Goal: Transaction & Acquisition: Book appointment/travel/reservation

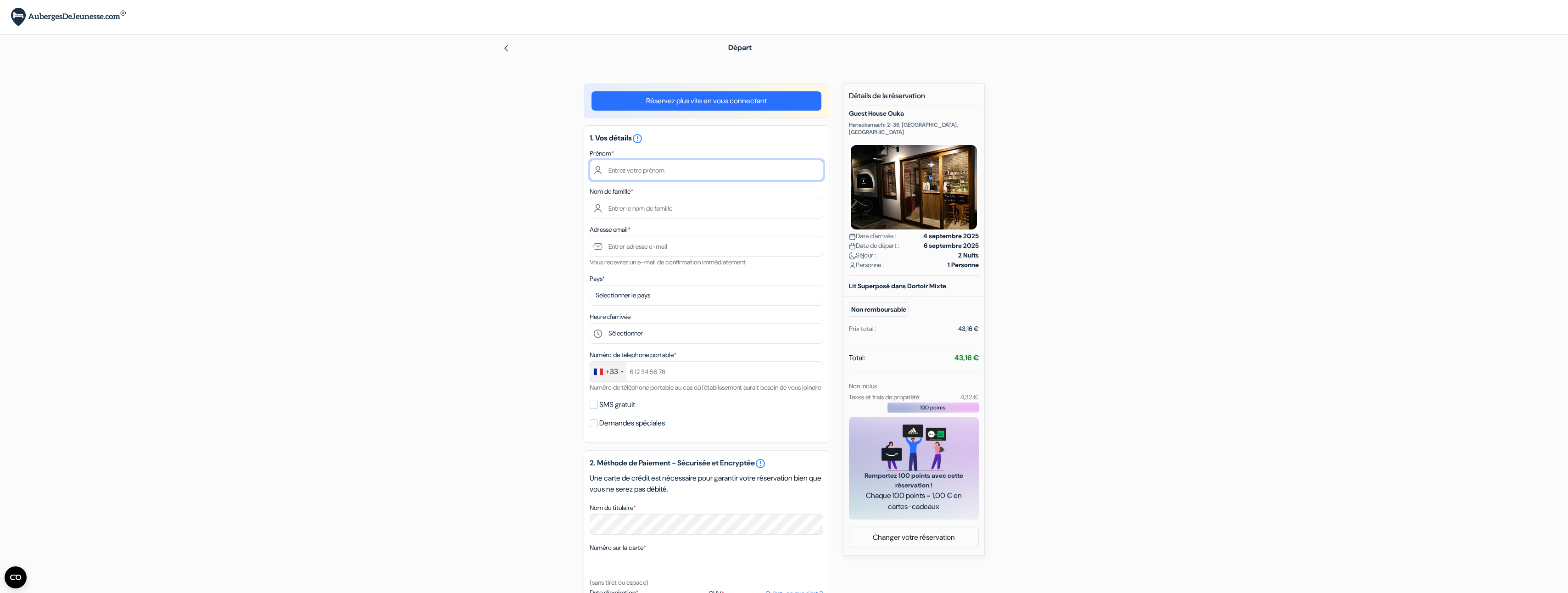
click at [649, 171] on input "text" at bounding box center [707, 170] width 234 height 21
type input "b"
type input "thomas"
type input "van wichelen"
type input "deshayesvwb@gmail.com"
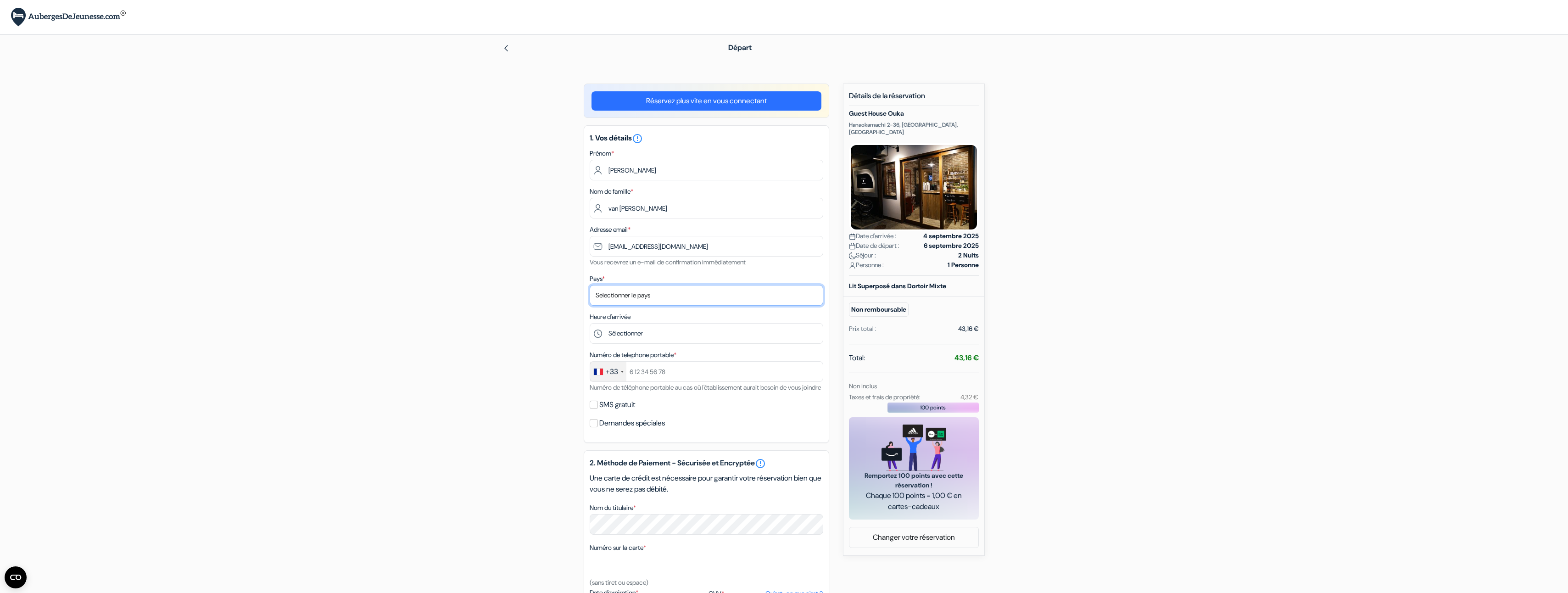
select select "fr"
type input "0626646853"
type input "thomas"
drag, startPoint x: 693, startPoint y: 245, endPoint x: 584, endPoint y: 245, distance: 109.0
click at [584, 245] on div "1. Vos détails error_outline Prénom * thomas Nom de famille * van wichelen Adre…" at bounding box center [706, 284] width 245 height 318
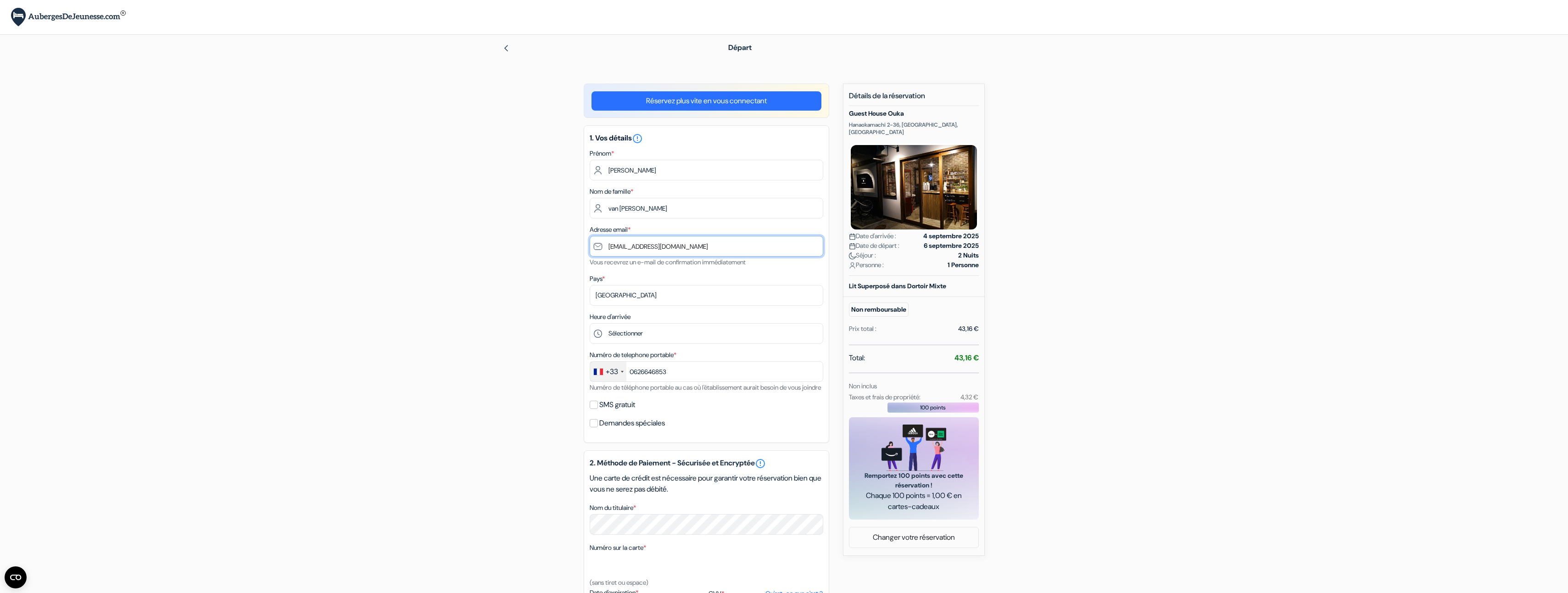
type input "thomasvanvanw@gmail.com"
click at [642, 334] on select "Sélectionner 15:00 16:00 17:00 18:00 19:00 20:00 21:00" at bounding box center [707, 334] width 234 height 21
select select "15"
click at [590, 323] on select "Sélectionner 15:00 16:00 17:00 18:00 19:00 20:00 21:00" at bounding box center [707, 334] width 234 height 21
drag, startPoint x: 668, startPoint y: 368, endPoint x: 689, endPoint y: 369, distance: 21.0
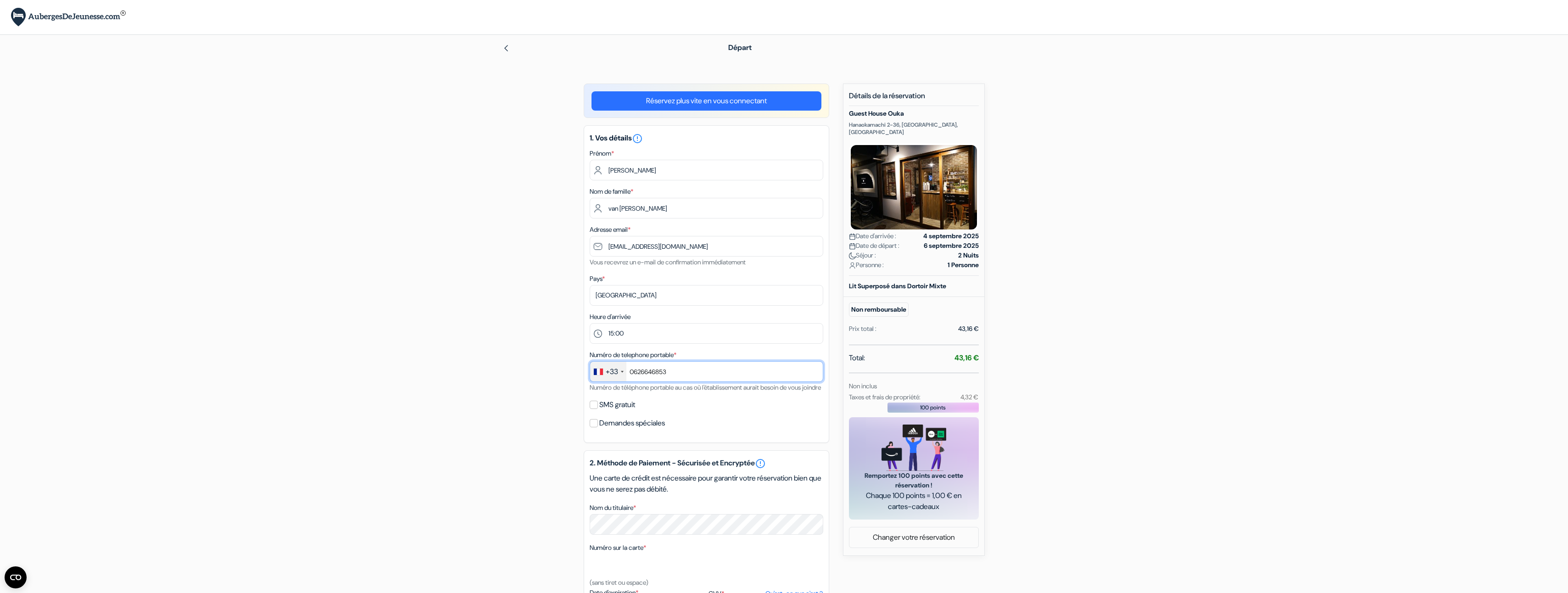
click at [668, 368] on input "0626646853" at bounding box center [707, 371] width 234 height 21
click at [642, 370] on input "0626646853" at bounding box center [707, 371] width 234 height 21
type input "0642598717"
click at [597, 409] on input "SMS gratuit" at bounding box center [594, 405] width 9 height 9
checkbox input "true"
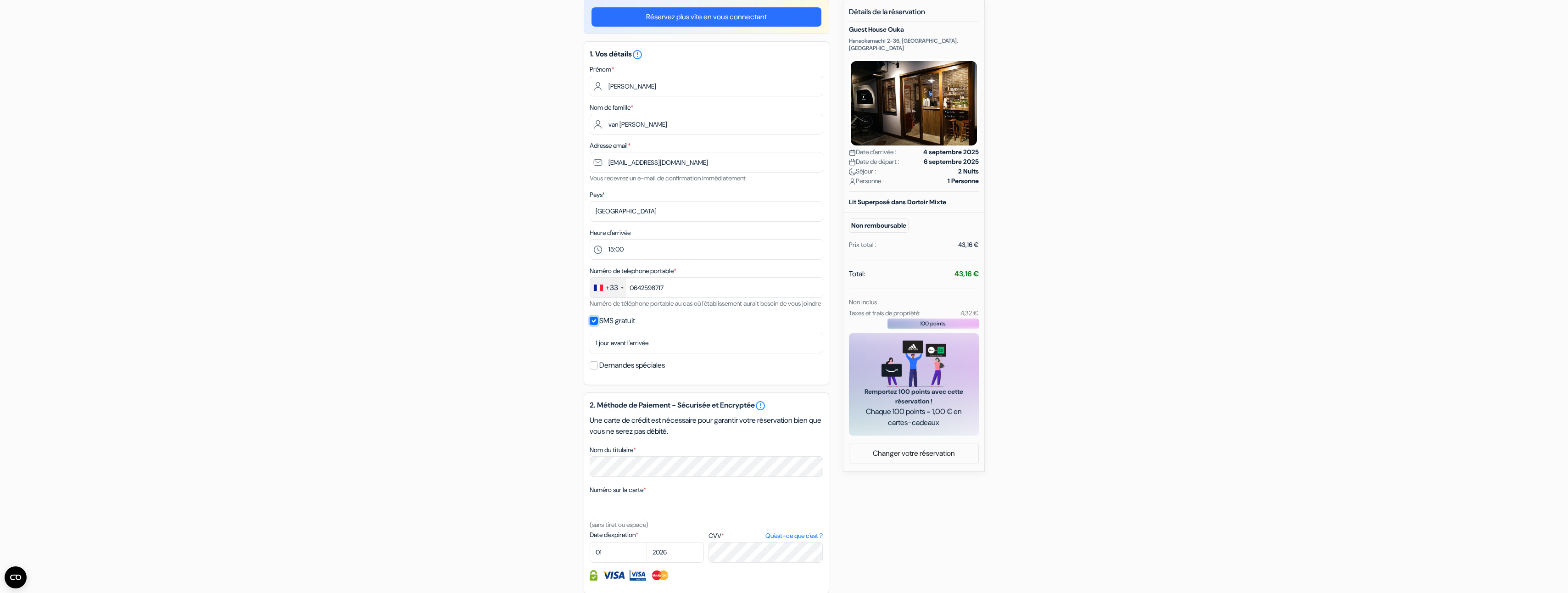
scroll to position [138, 0]
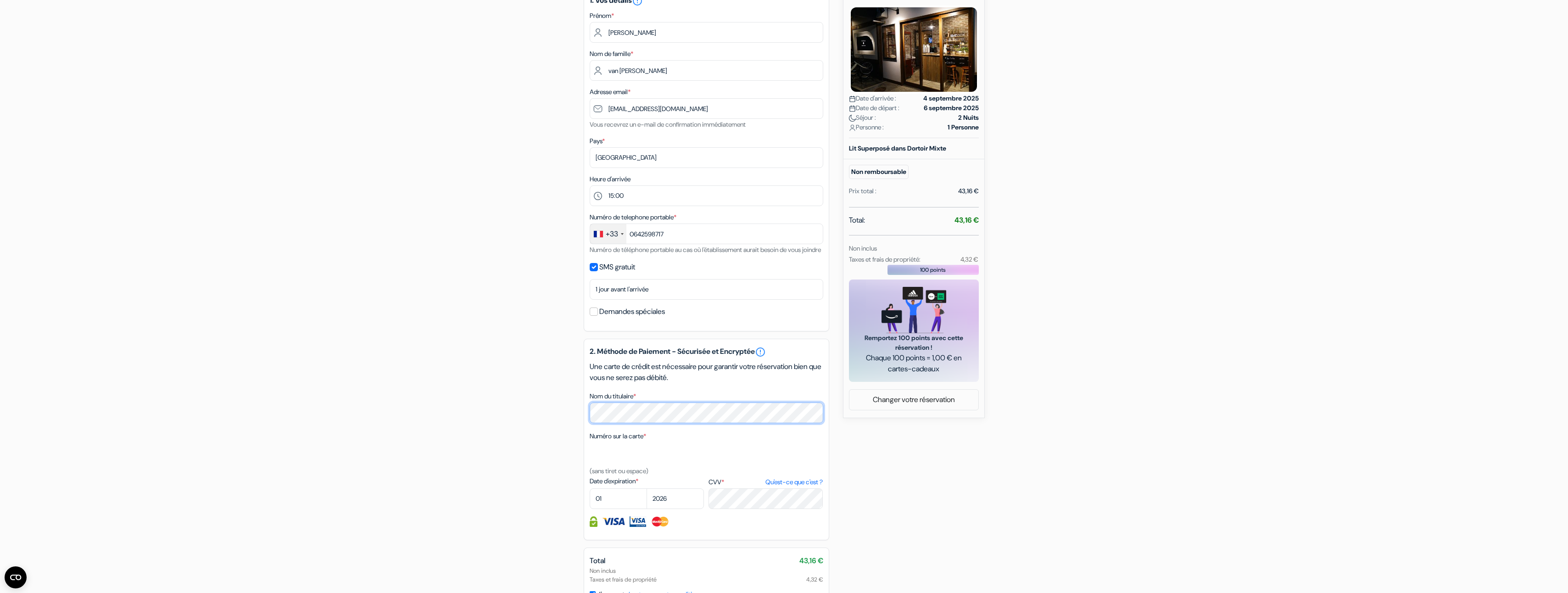
click at [585, 428] on div "2. Méthode de Paiement - Sécurisée et Encryptée error_outline Une carte de créd…" at bounding box center [706, 439] width 245 height 202
click at [617, 415] on div "Nom du titulaire *" at bounding box center [707, 407] width 234 height 33
click at [607, 504] on select "01 02 03 04 05 06 07 08 09 10 11 12" at bounding box center [618, 499] width 57 height 21
select select "05"
click at [590, 499] on select "01 02 03 04 05 06 07 08 09 10 11 12" at bounding box center [618, 499] width 57 height 21
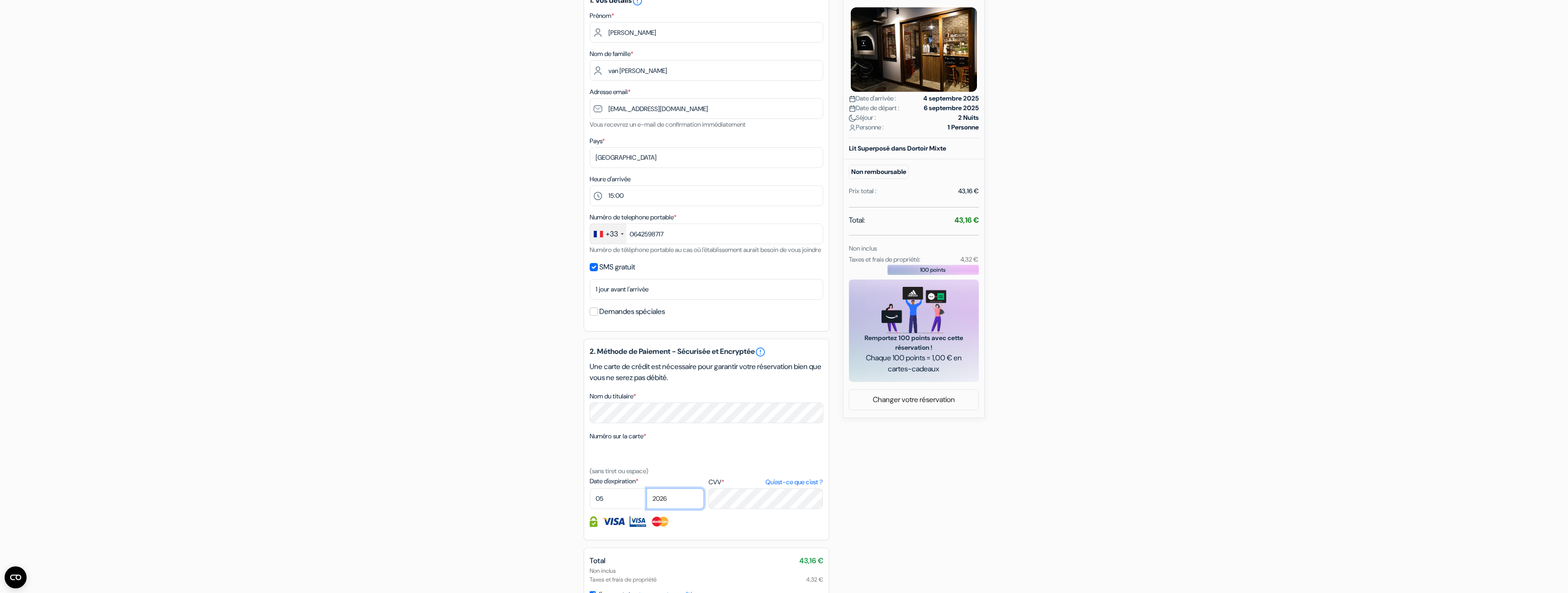
click at [675, 509] on select "2025 2026 2027 2028 2029 2030 2031 2032 2033 2034 2035 2036 2037 2038 2039 2040…" at bounding box center [675, 499] width 57 height 21
select select "2029"
click at [646, 499] on select "2025 2026 2027 2028 2029 2030 2031 2032 2033 2034 2035 2036 2037 2038 2039 2040…" at bounding box center [675, 499] width 57 height 21
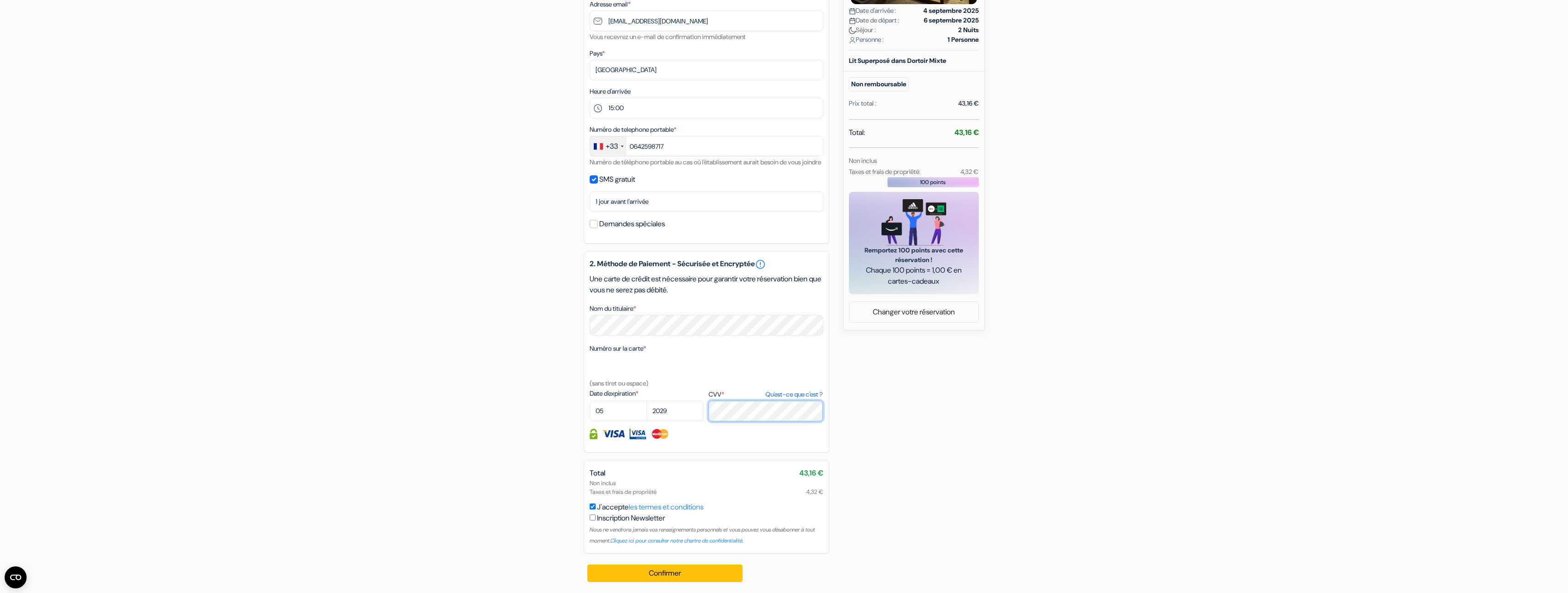
scroll to position [236, 0]
click at [1102, 429] on form "Départ add_box Guest House Ouka Hanaokamachi 2-36, Takayama, Japon no_plan" at bounding box center [784, 189] width 1568 height 760
click at [679, 574] on button "Confirmer Loading..." at bounding box center [665, 573] width 156 height 18
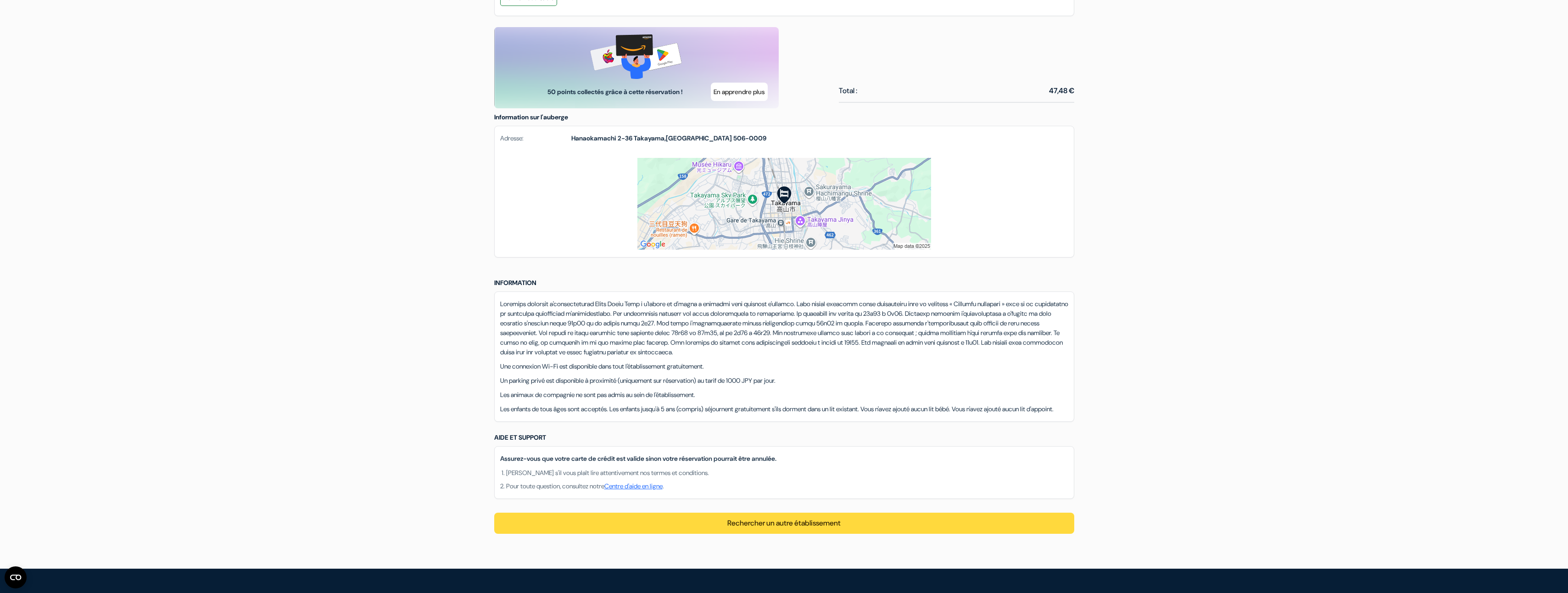
scroll to position [505, 0]
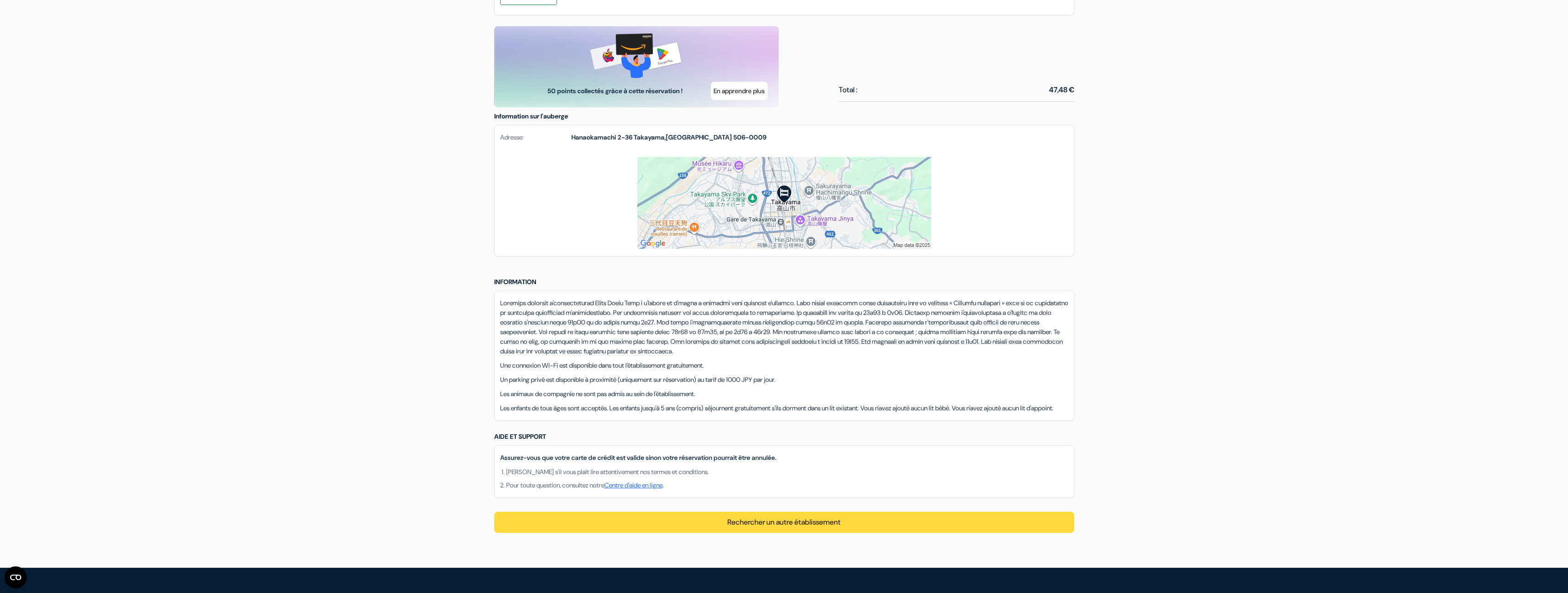
click at [739, 220] on img at bounding box center [784, 203] width 293 height 92
